Goal: Use online tool/utility

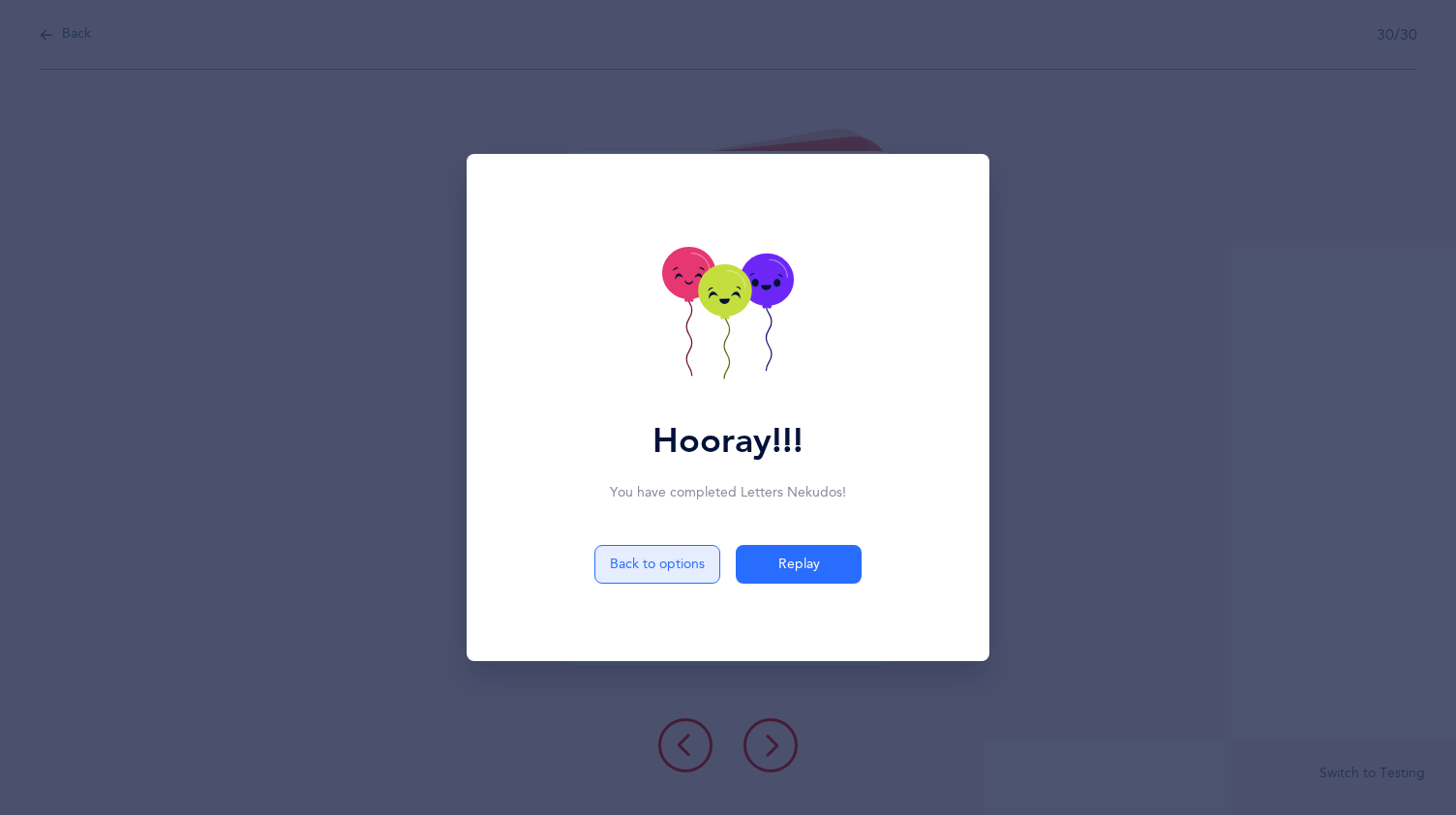
click at [628, 556] on button "Back to options" at bounding box center [657, 564] width 126 height 39
select select "3"
select select "86"
select select "single"
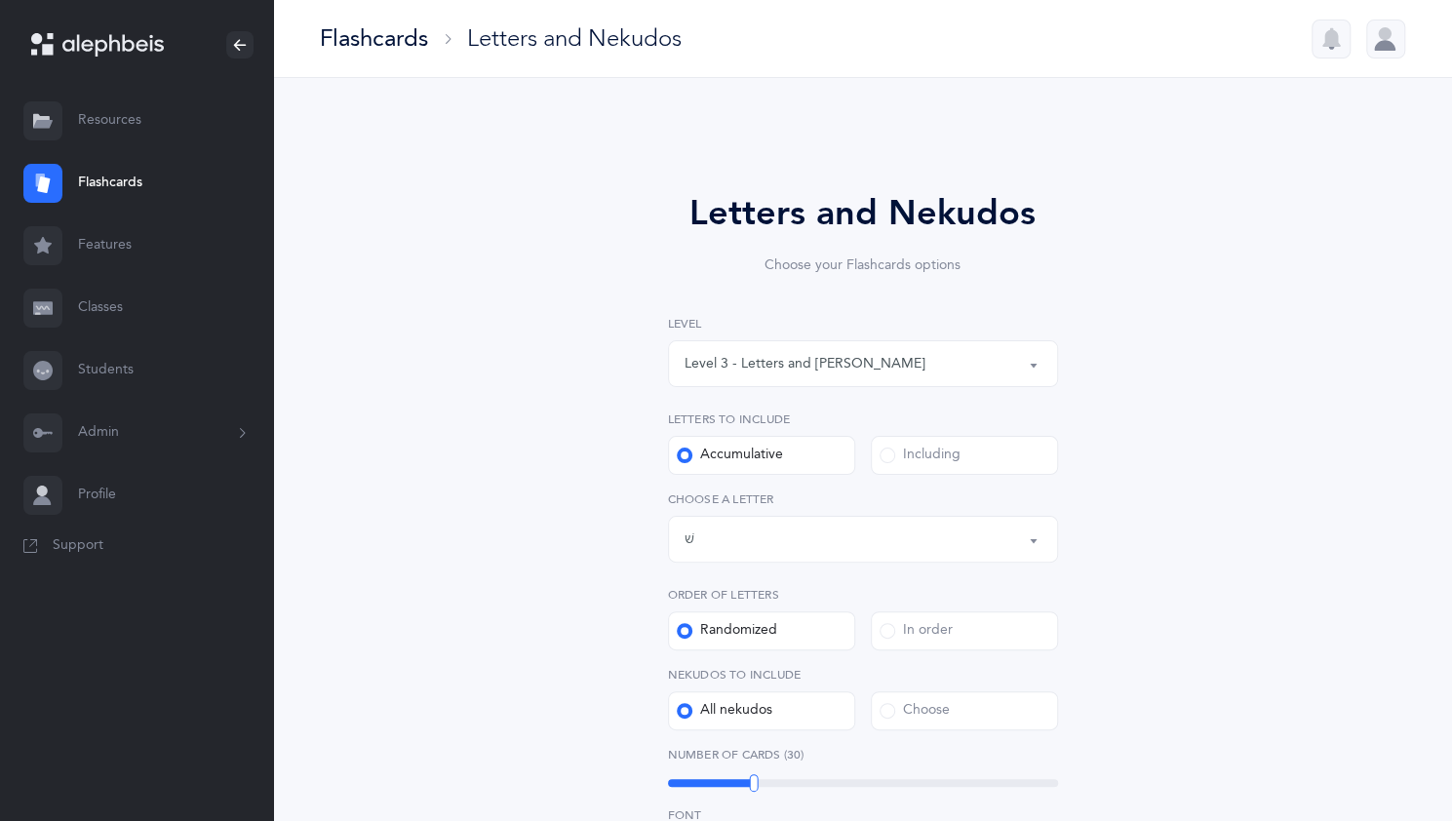
click at [1028, 362] on button "Level 3 - Letters and [PERSON_NAME]" at bounding box center [863, 363] width 390 height 47
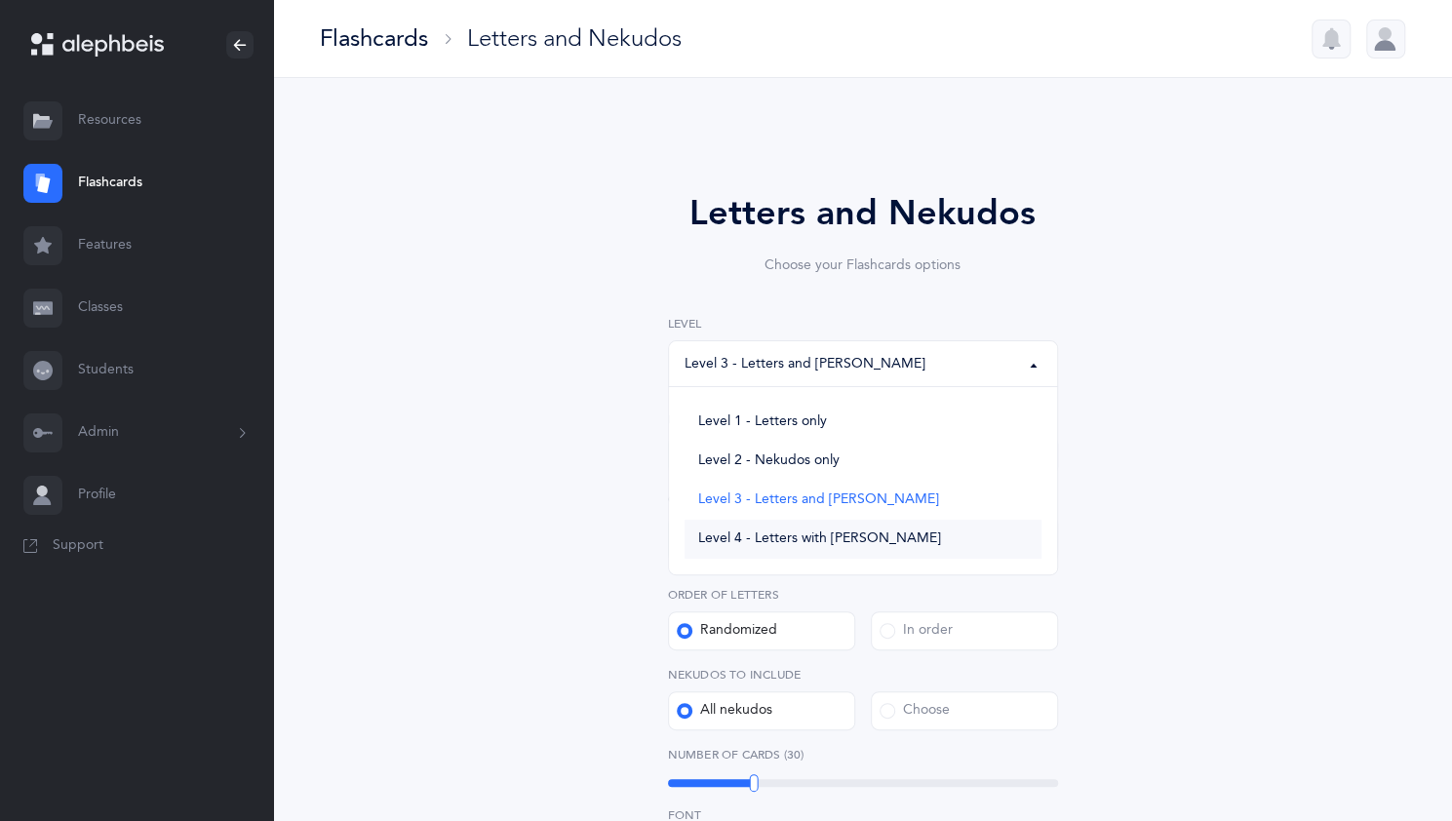
click at [846, 533] on span "Level 4 - Letters with [PERSON_NAME]" at bounding box center [819, 539] width 243 height 18
select select "4"
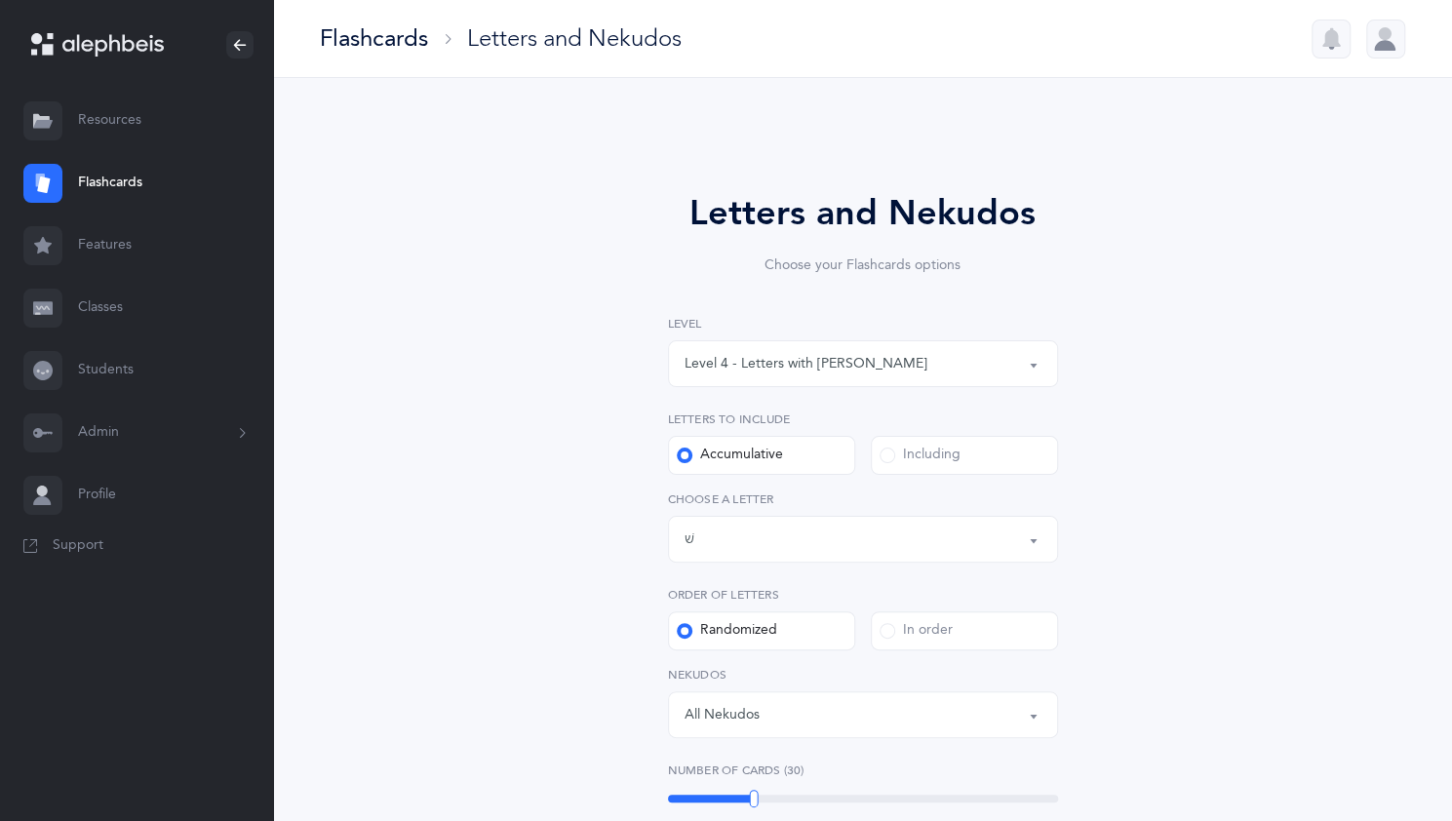
click at [1028, 537] on button "Letters up until: שׁ" at bounding box center [863, 539] width 390 height 47
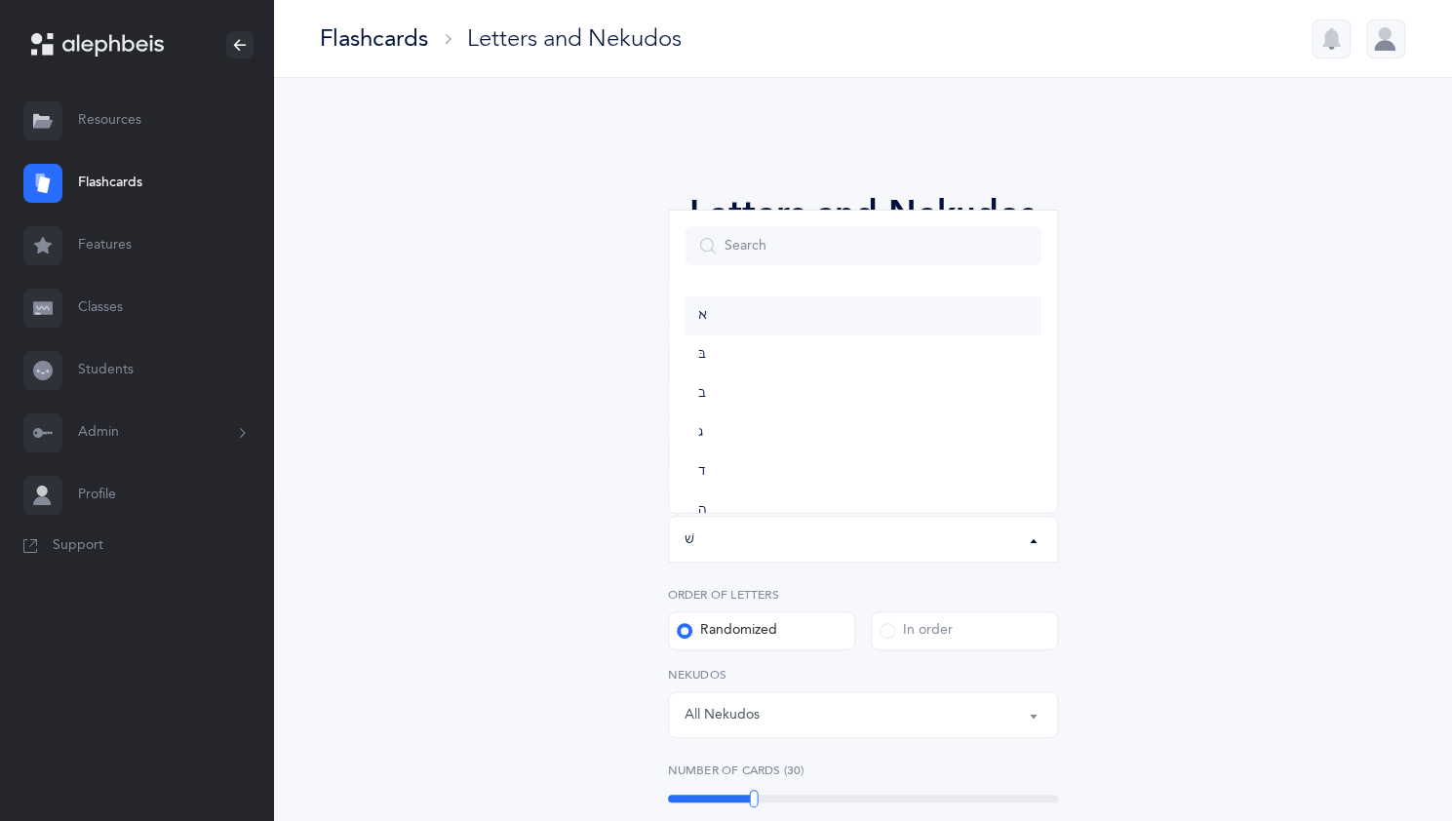
click at [846, 321] on link "א" at bounding box center [862, 315] width 357 height 39
select select "1"
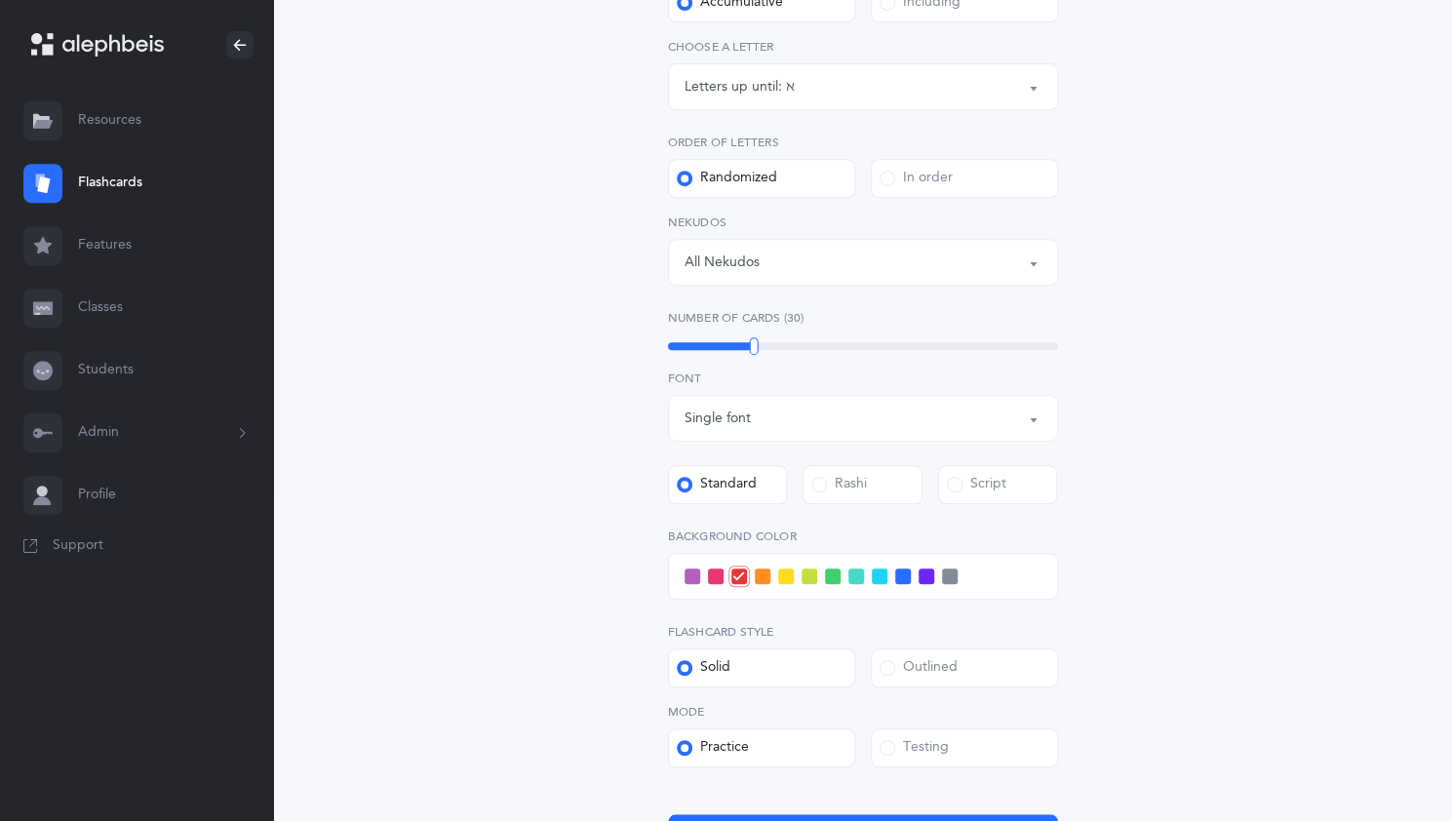
scroll to position [453, 0]
click at [692, 575] on span at bounding box center [692, 575] width 16 height 16
click at [0, 0] on input "checkbox" at bounding box center [0, 0] width 0 height 0
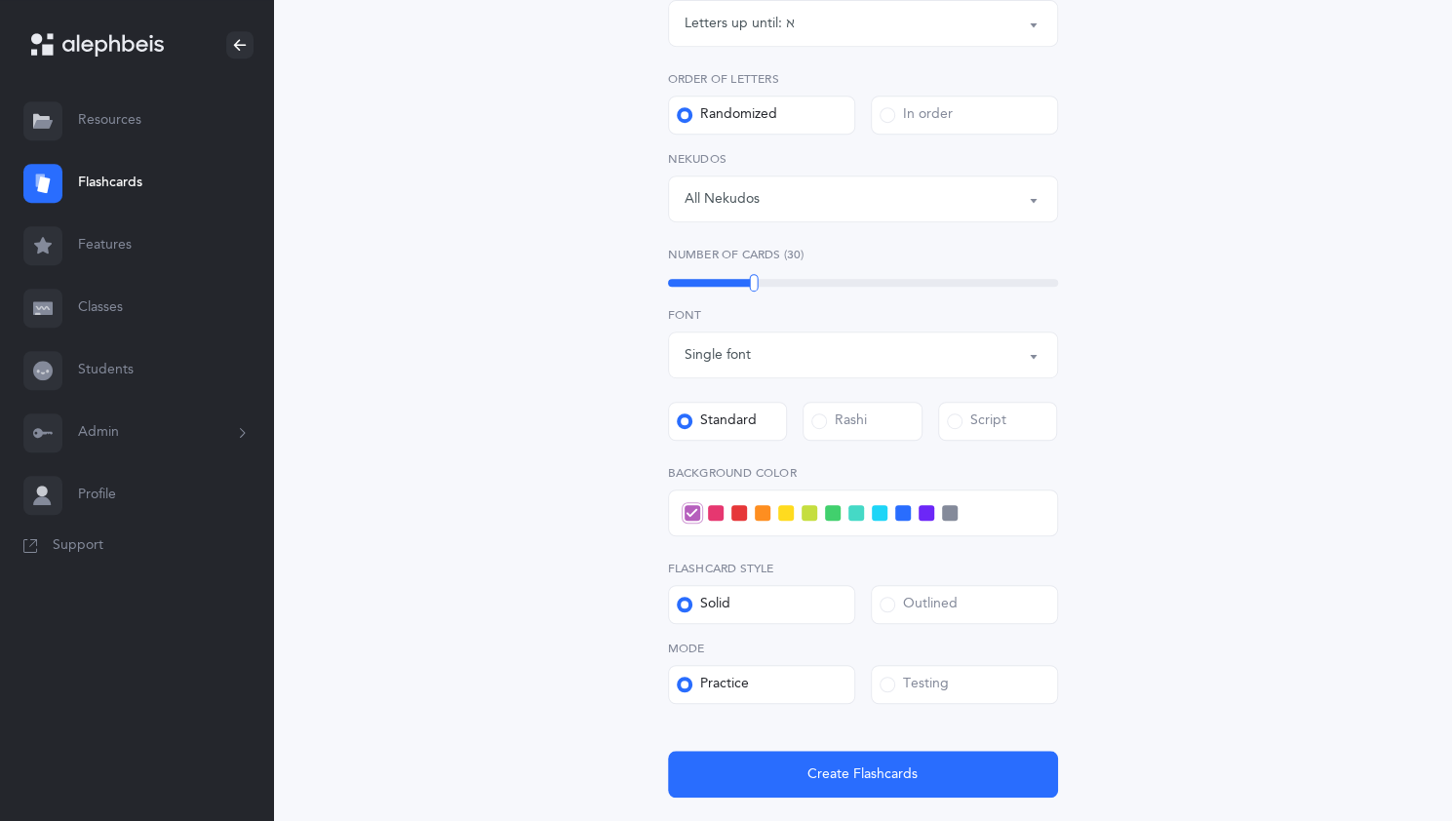
scroll to position [648, 0]
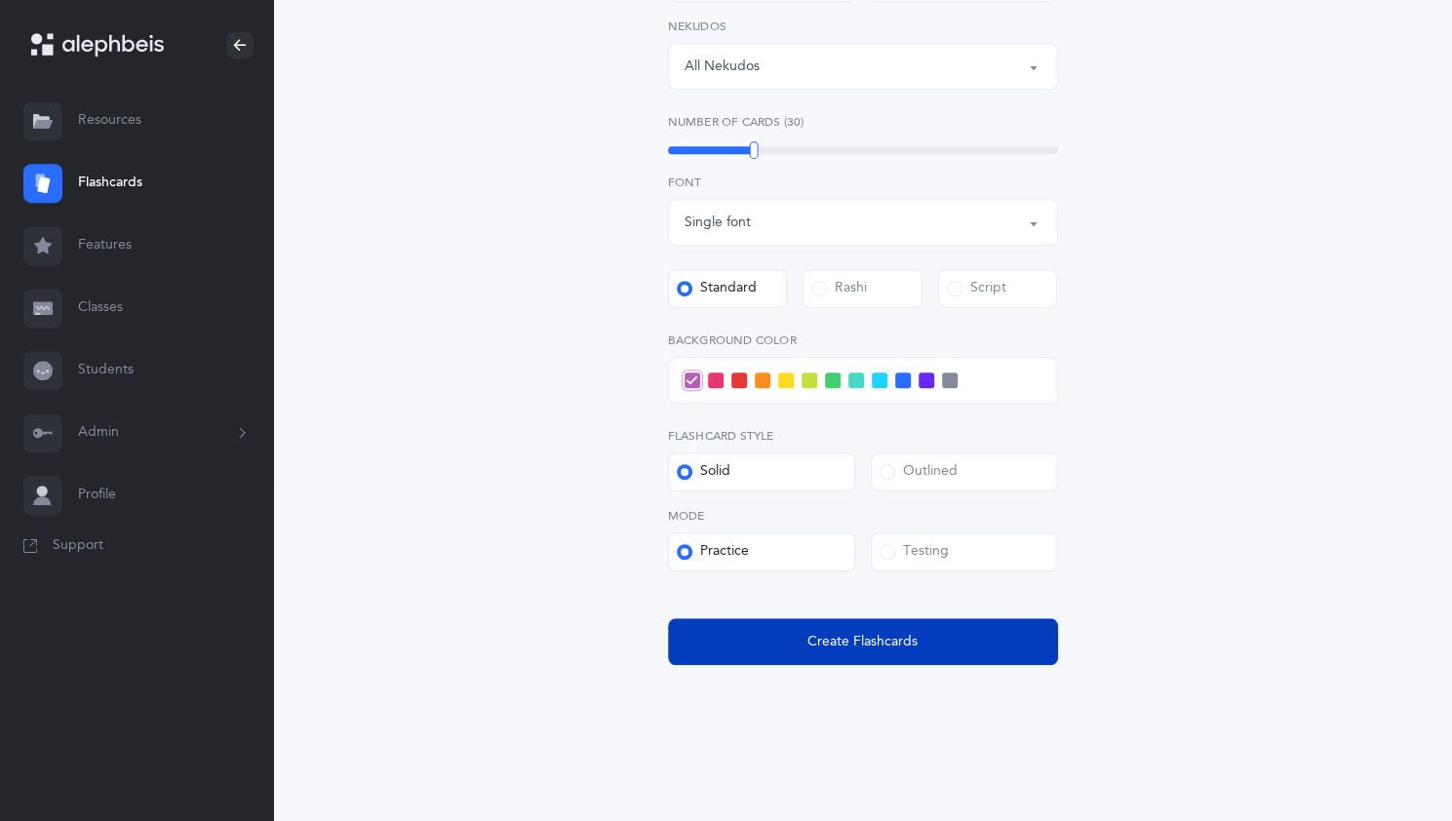
click at [863, 639] on span "Create Flashcards" at bounding box center [862, 642] width 110 height 20
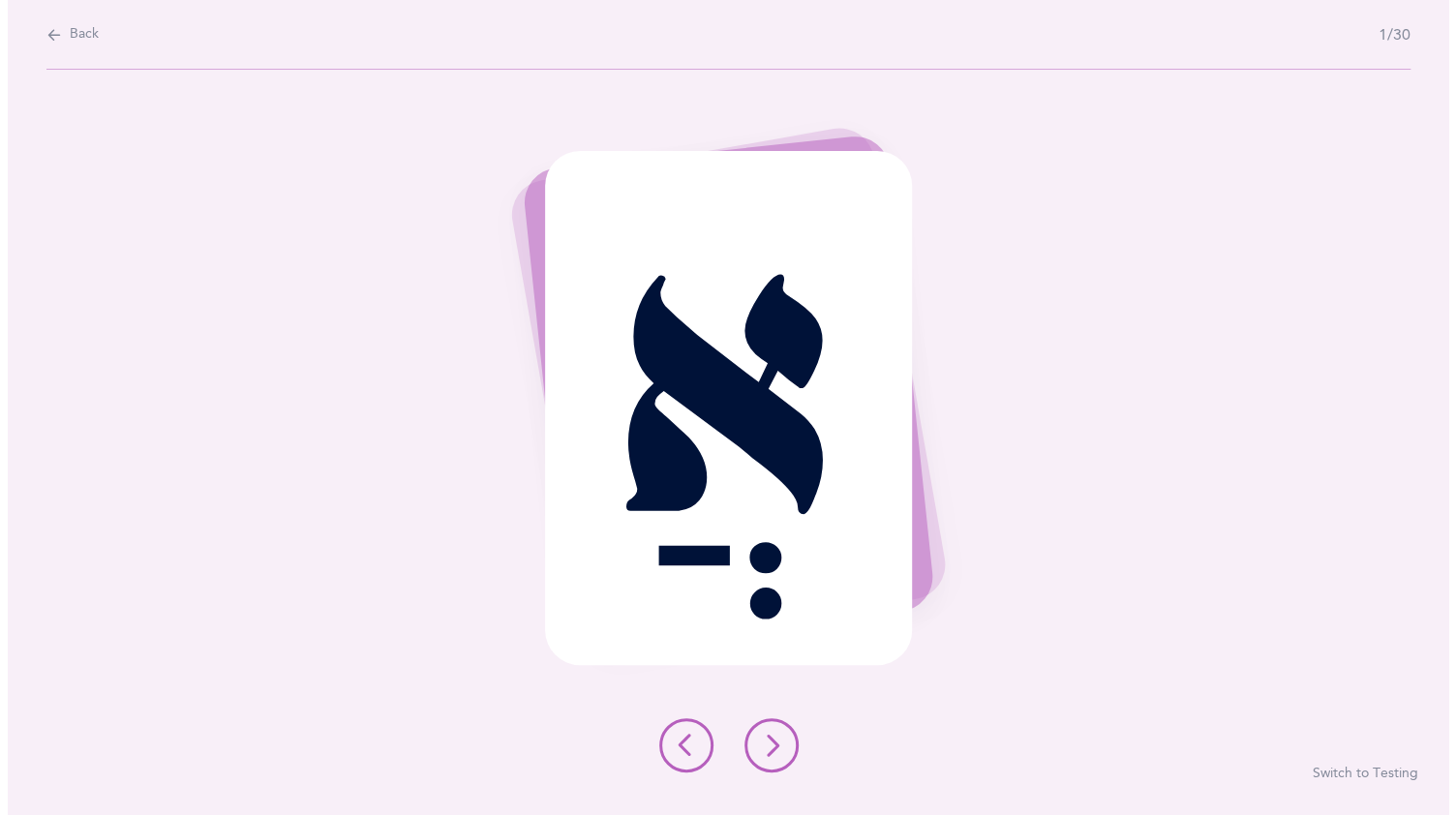
scroll to position [0, 0]
